Goal: Information Seeking & Learning: Learn about a topic

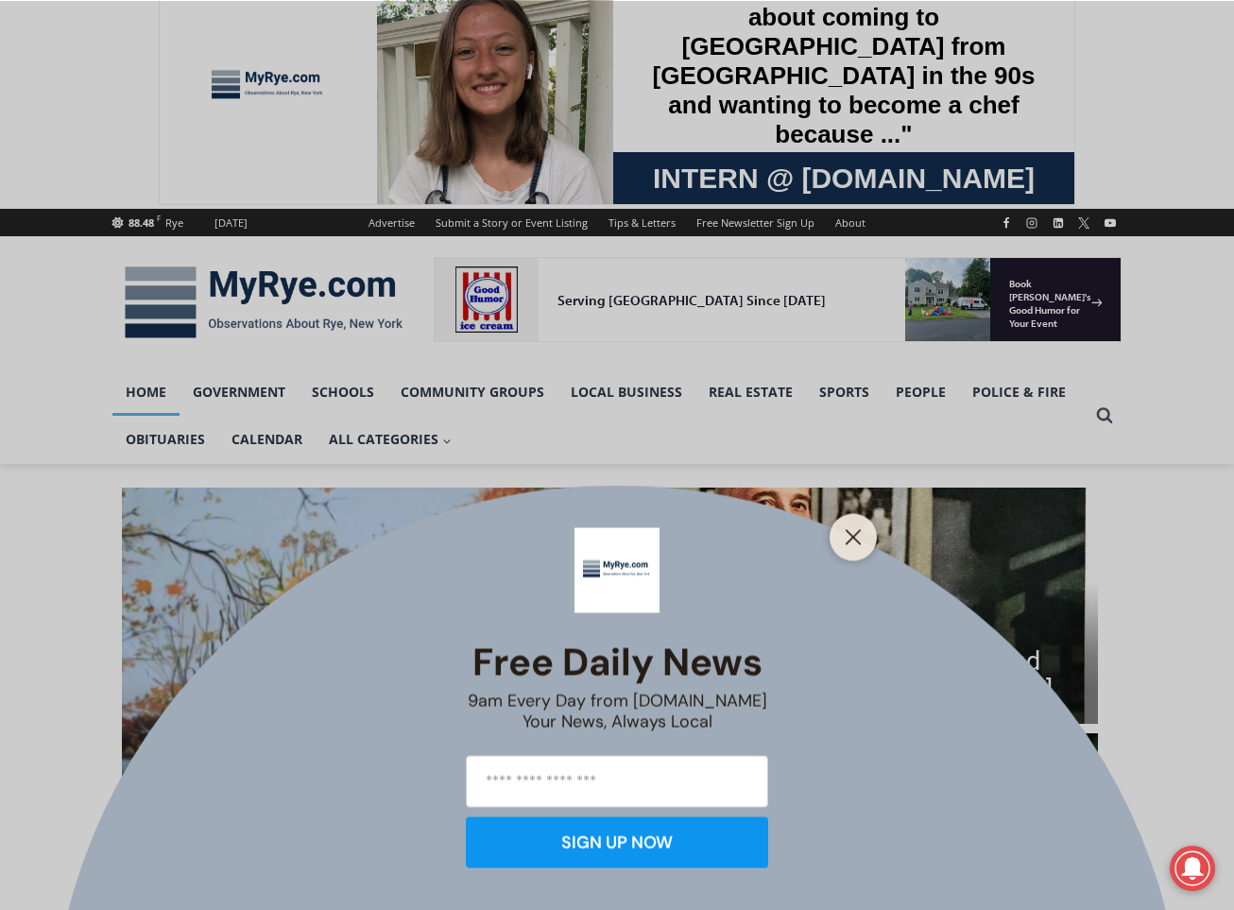
scroll to position [283, 0]
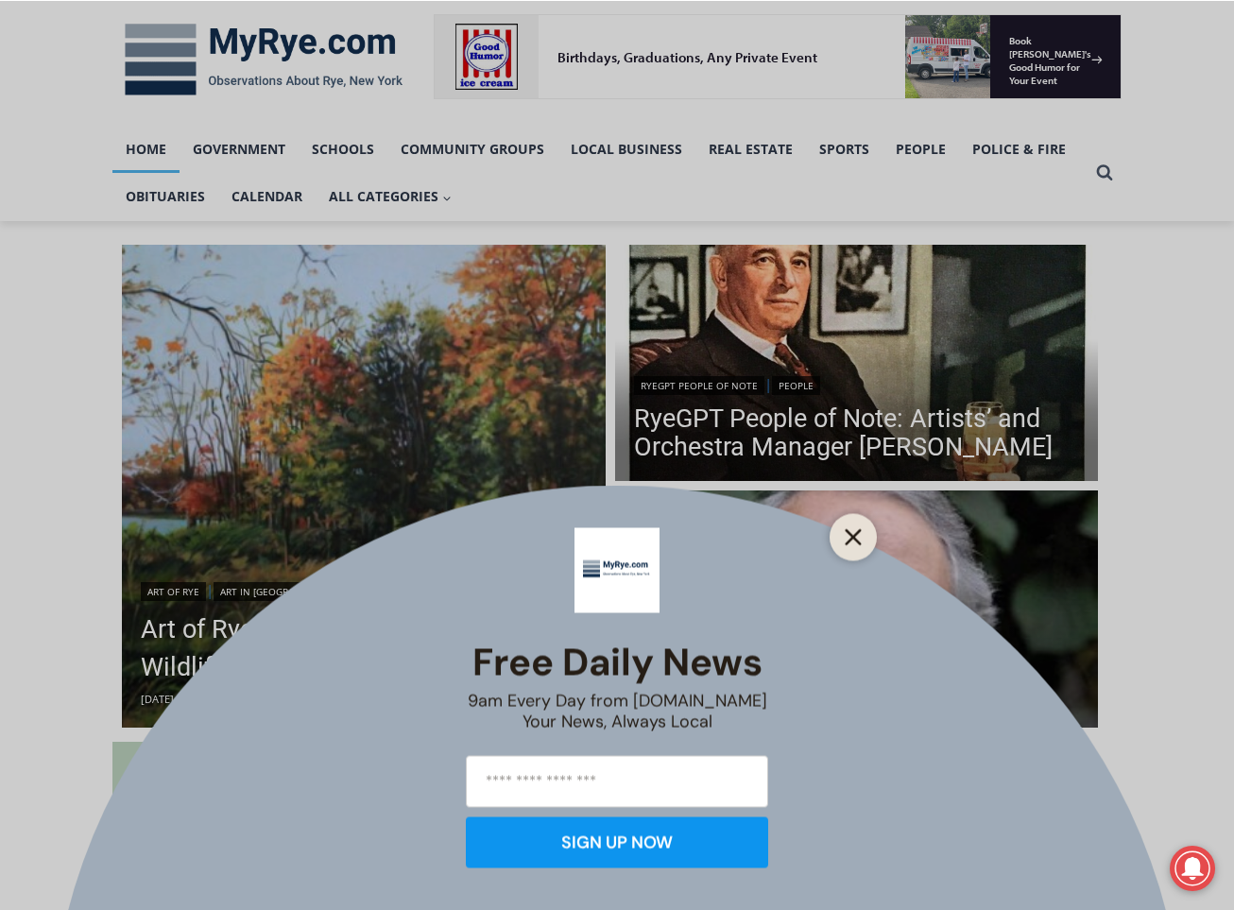
click at [851, 538] on line "Close" at bounding box center [853, 536] width 13 height 13
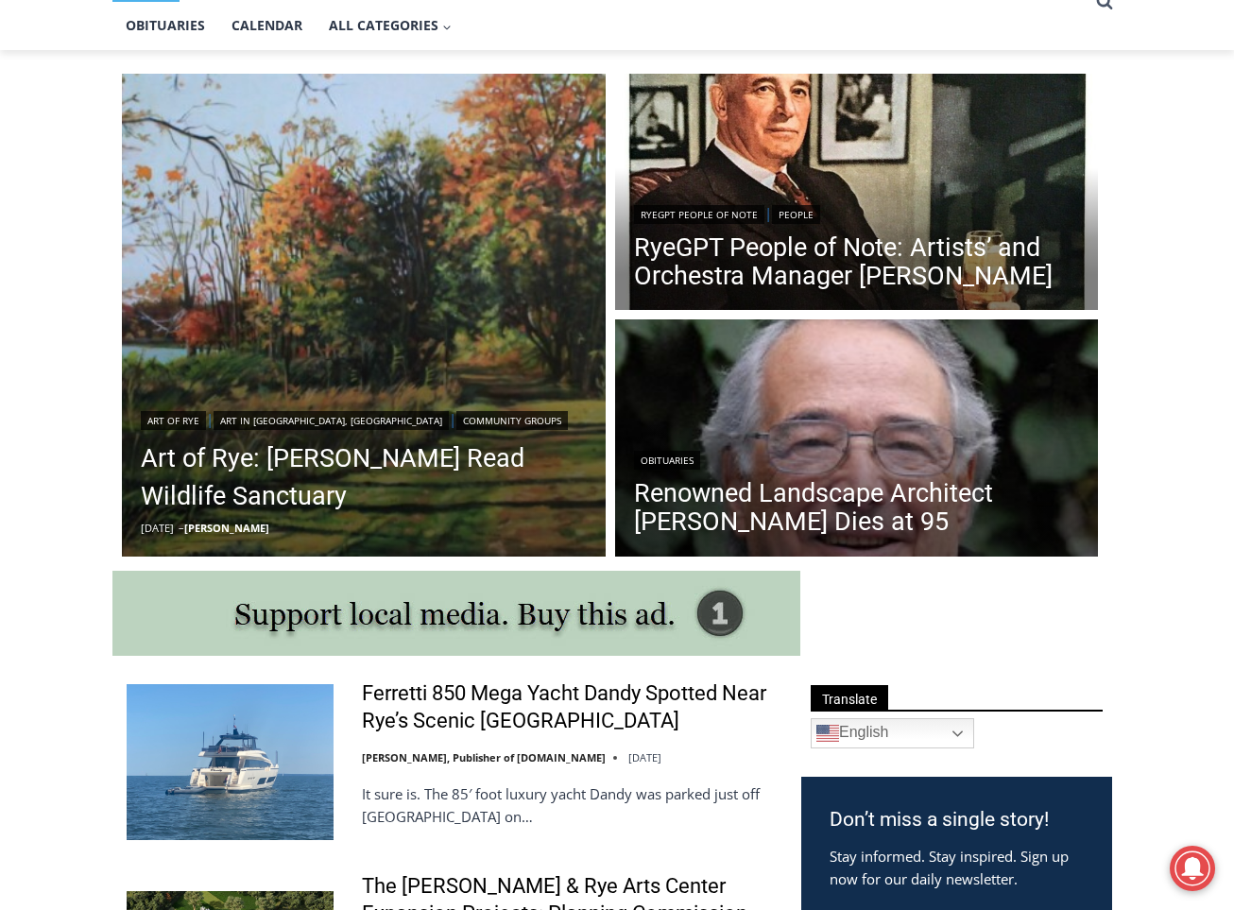
scroll to position [472, 0]
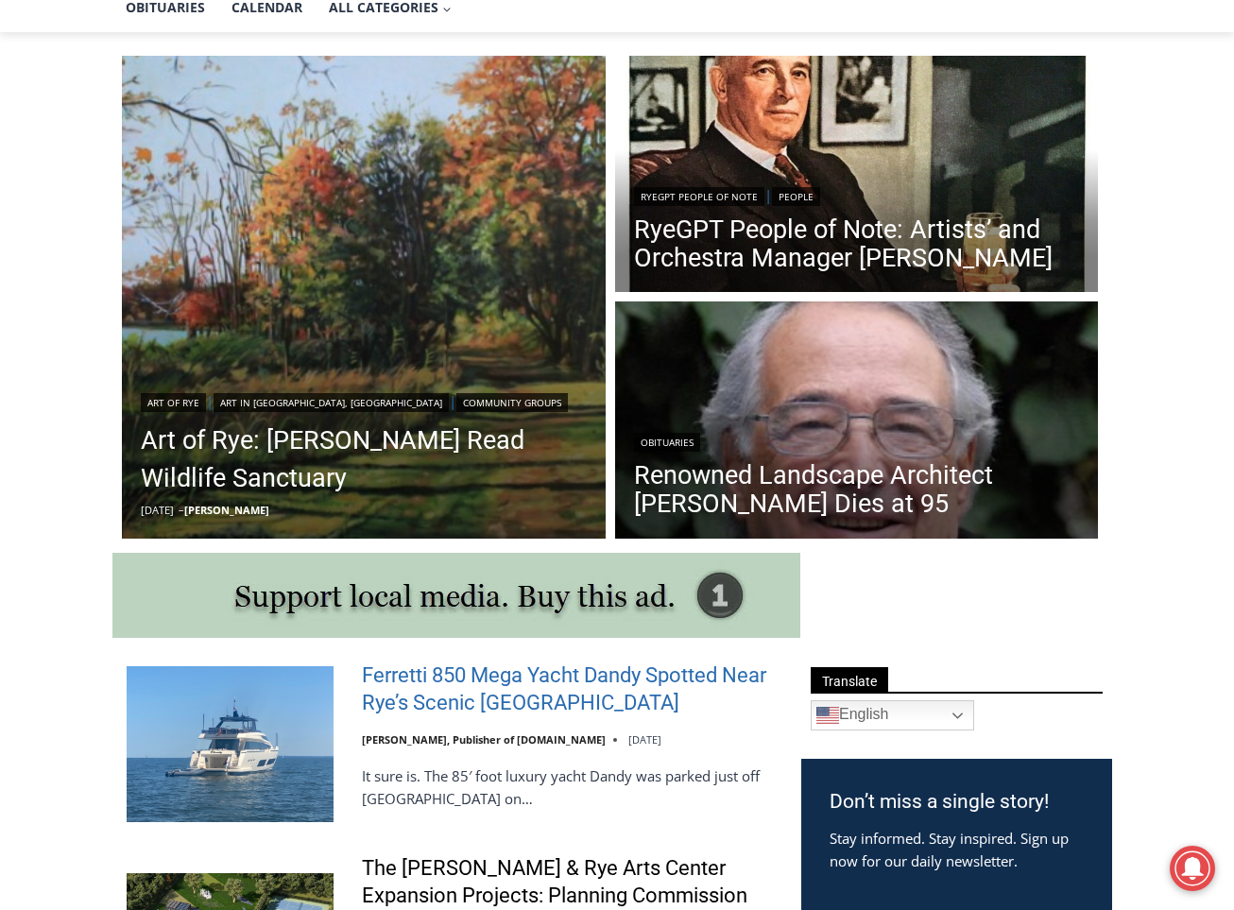
click at [522, 676] on link "Ferretti 850 Mega Yacht Dandy Spotted Near Rye’s Scenic [GEOGRAPHIC_DATA]" at bounding box center [569, 689] width 415 height 54
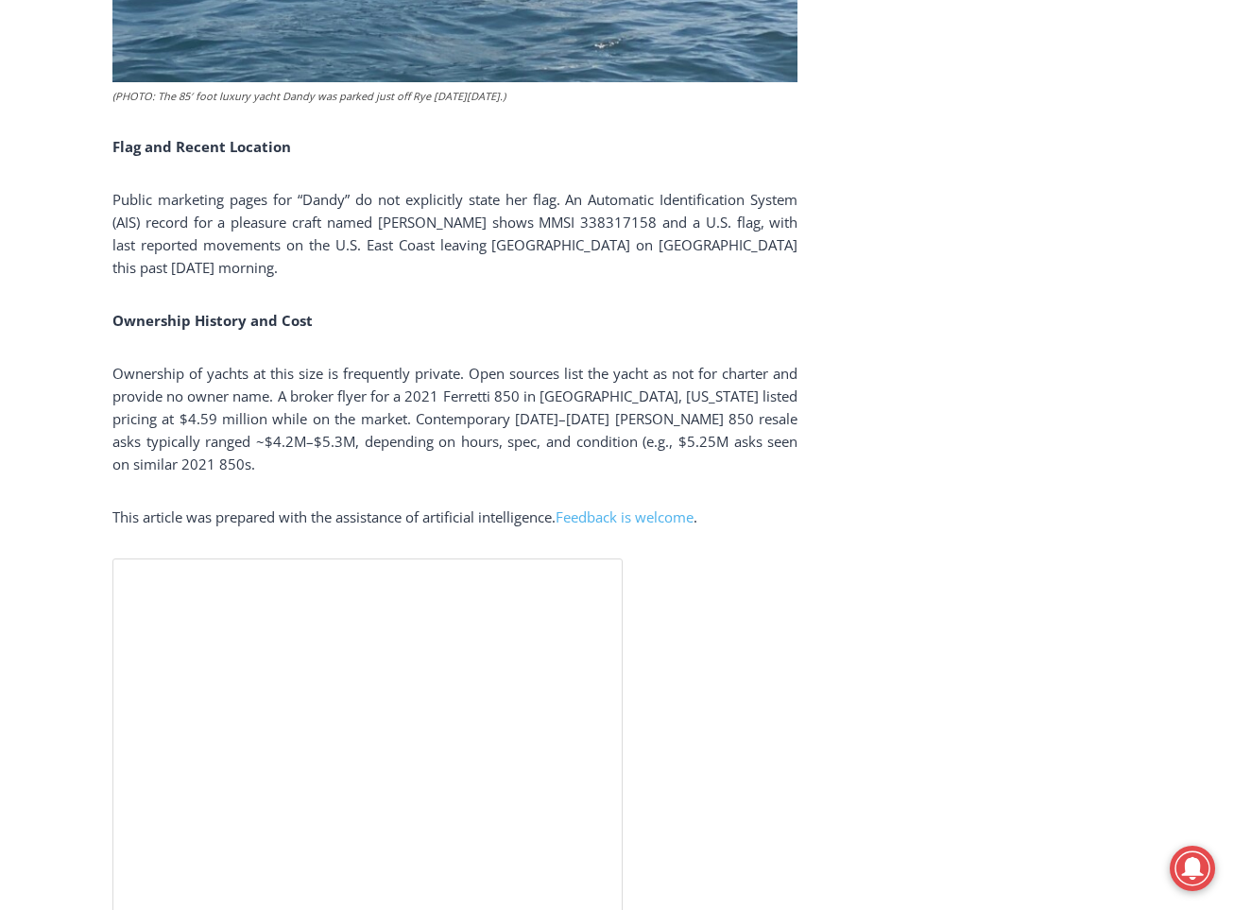
scroll to position [4063, 0]
